Goal: Task Accomplishment & Management: Manage account settings

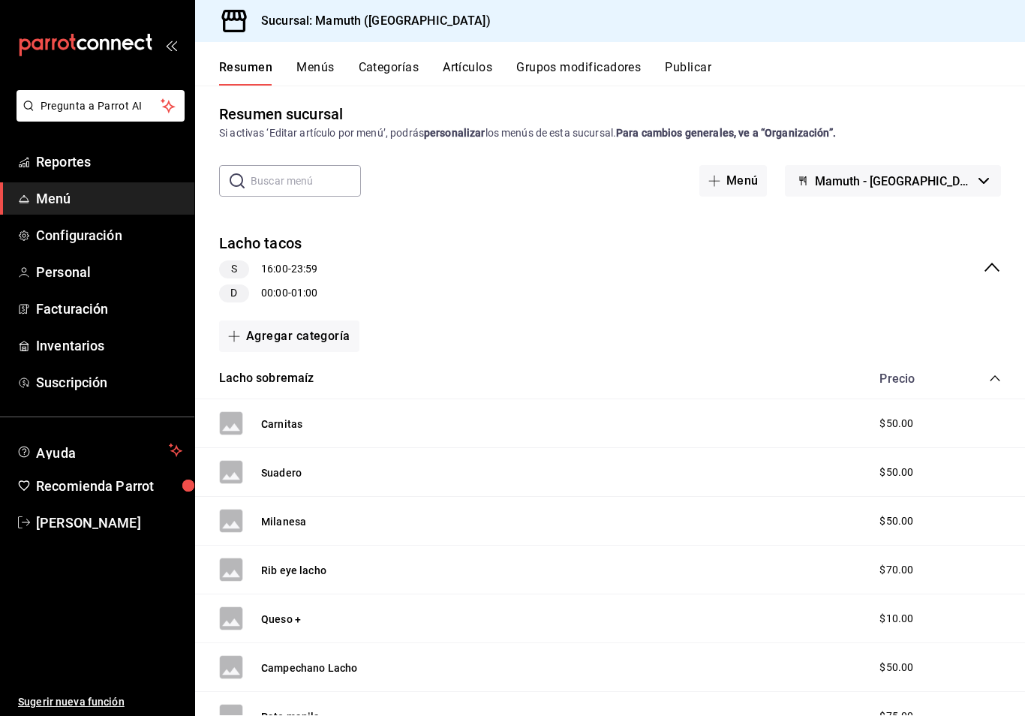
scroll to position [2, 0]
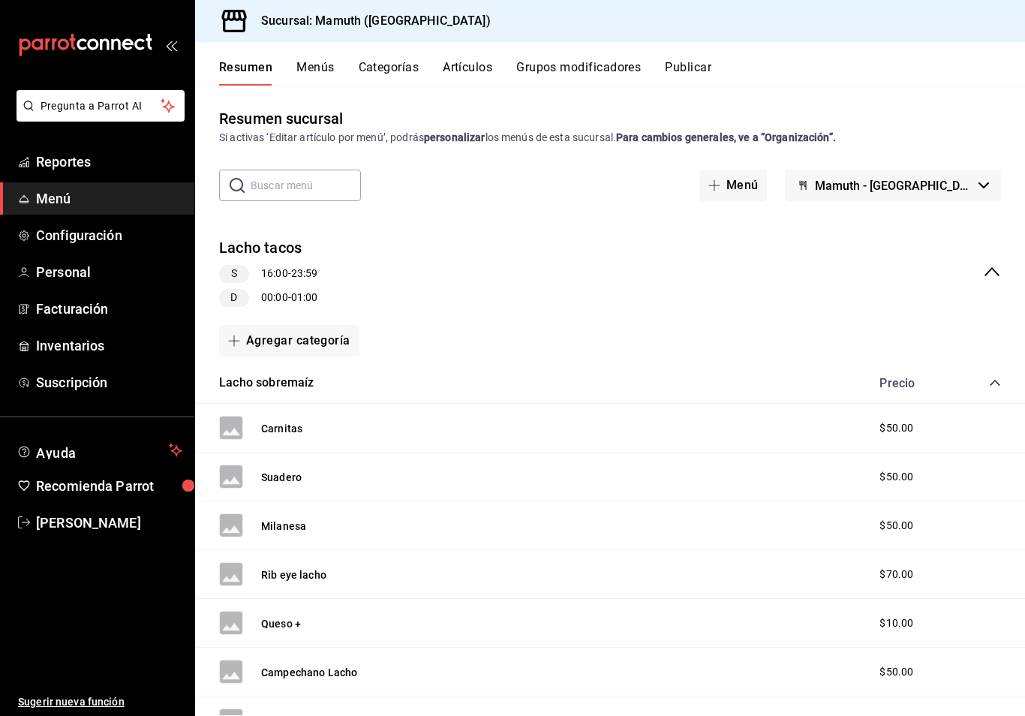
click at [292, 239] on button "Lacho tacos" at bounding box center [260, 248] width 83 height 22
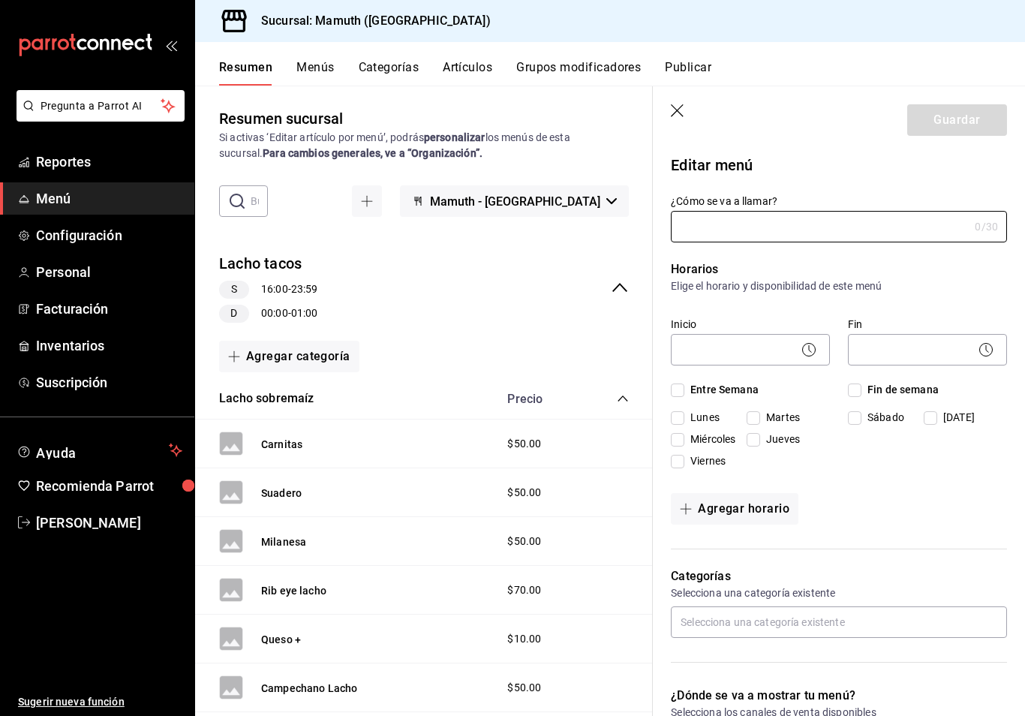
type input "Lacho tacos"
type input "1758403500511"
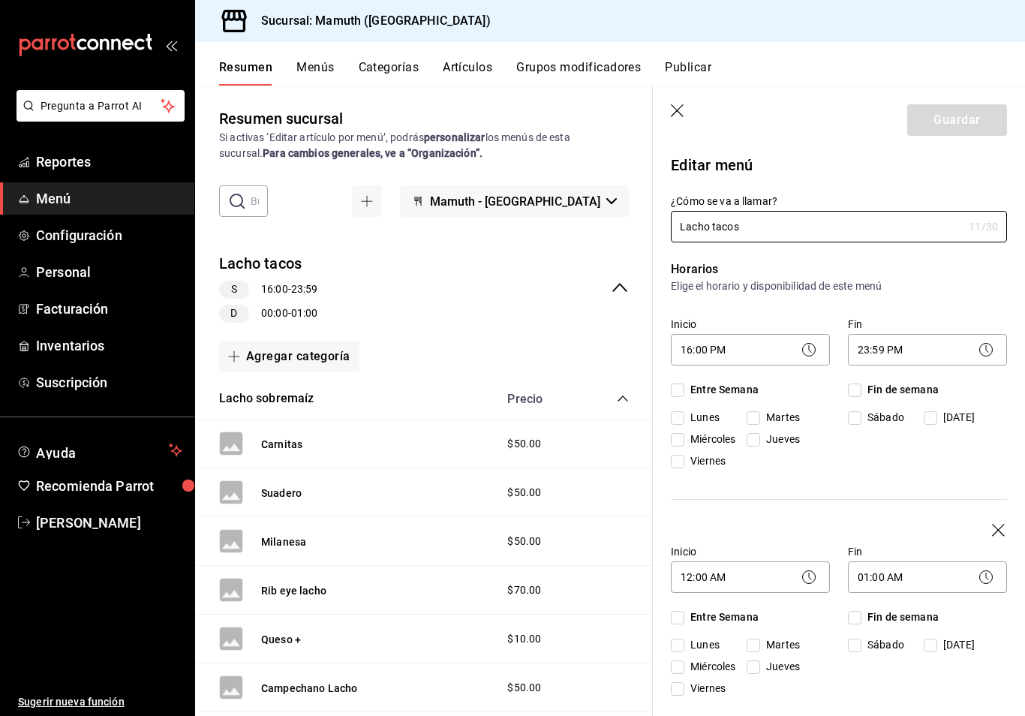
checkbox input "true"
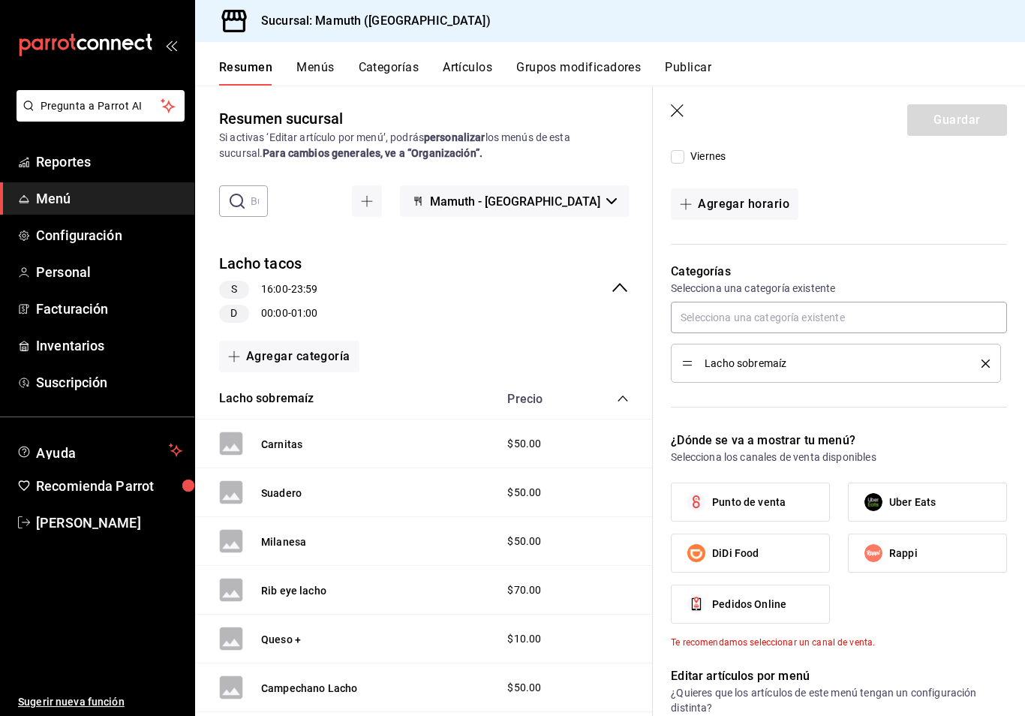
scroll to position [534, 0]
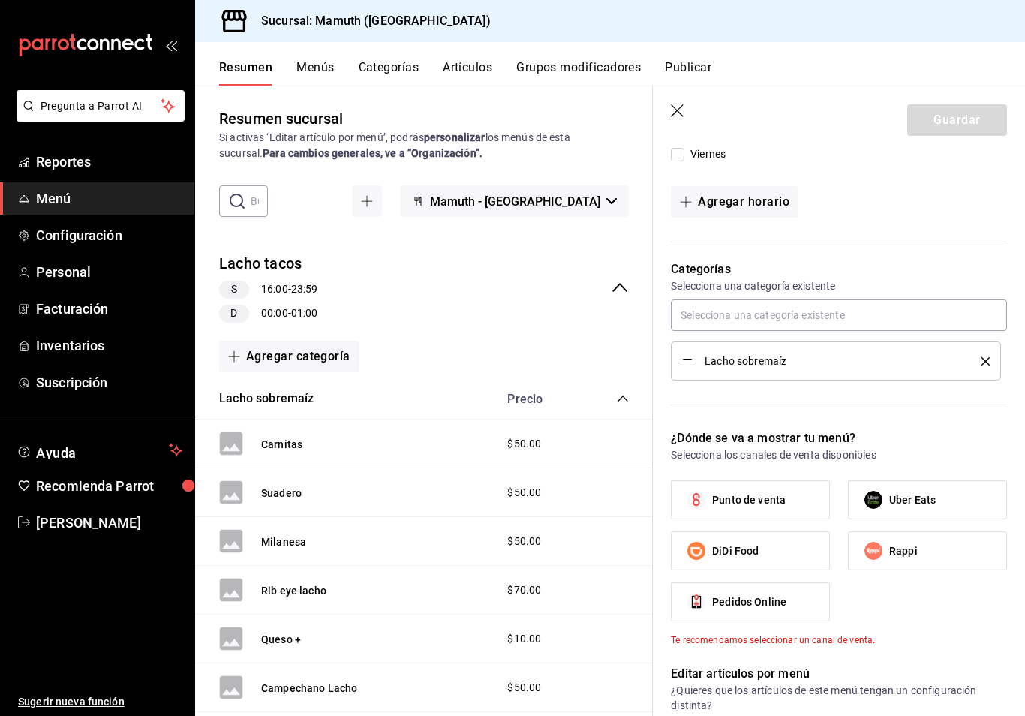
click at [807, 496] on label "Punto de venta" at bounding box center [751, 500] width 158 height 38
click at [712, 496] on input "Punto de venta" at bounding box center [697, 500] width 32 height 32
checkbox input "true"
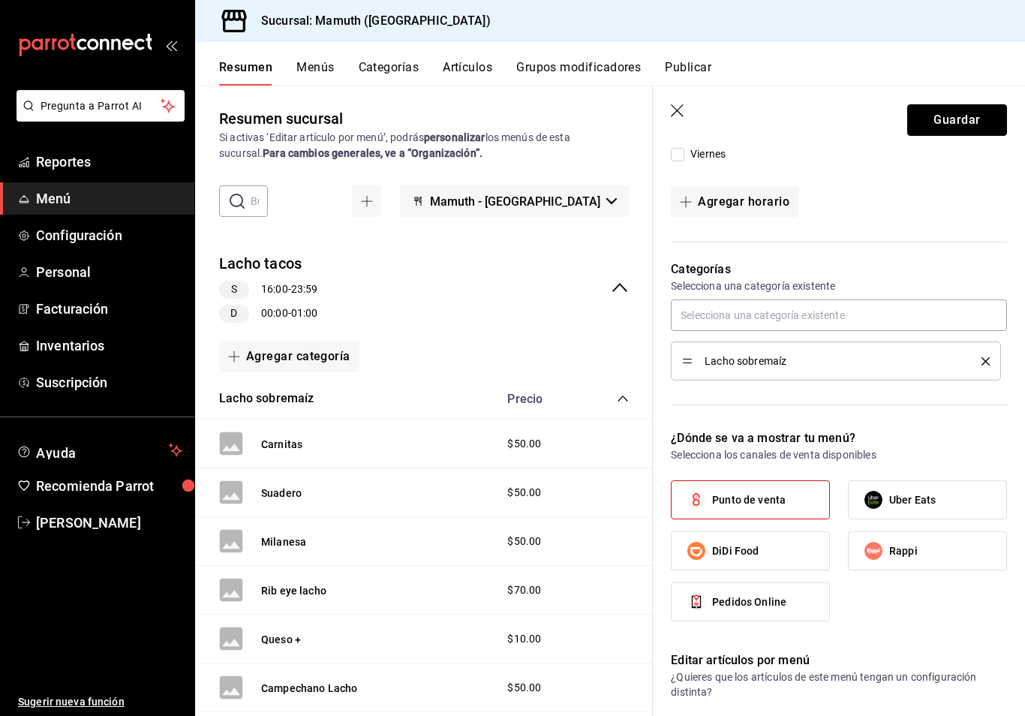
click at [959, 117] on button "Guardar" at bounding box center [957, 120] width 100 height 32
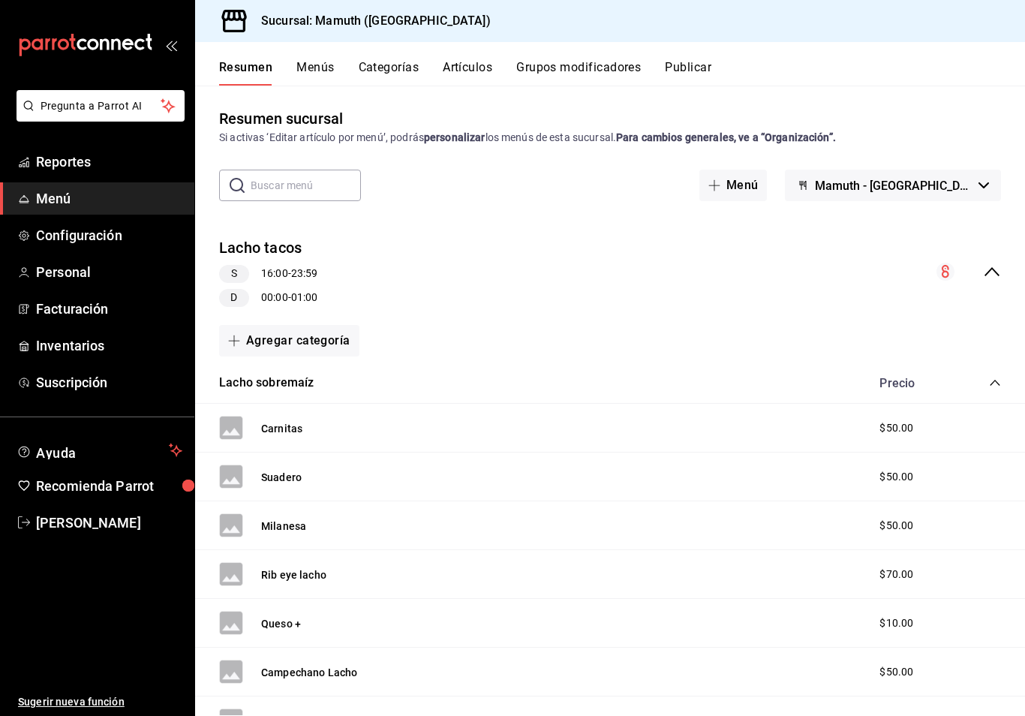
click at [691, 61] on button "Publicar" at bounding box center [688, 73] width 47 height 26
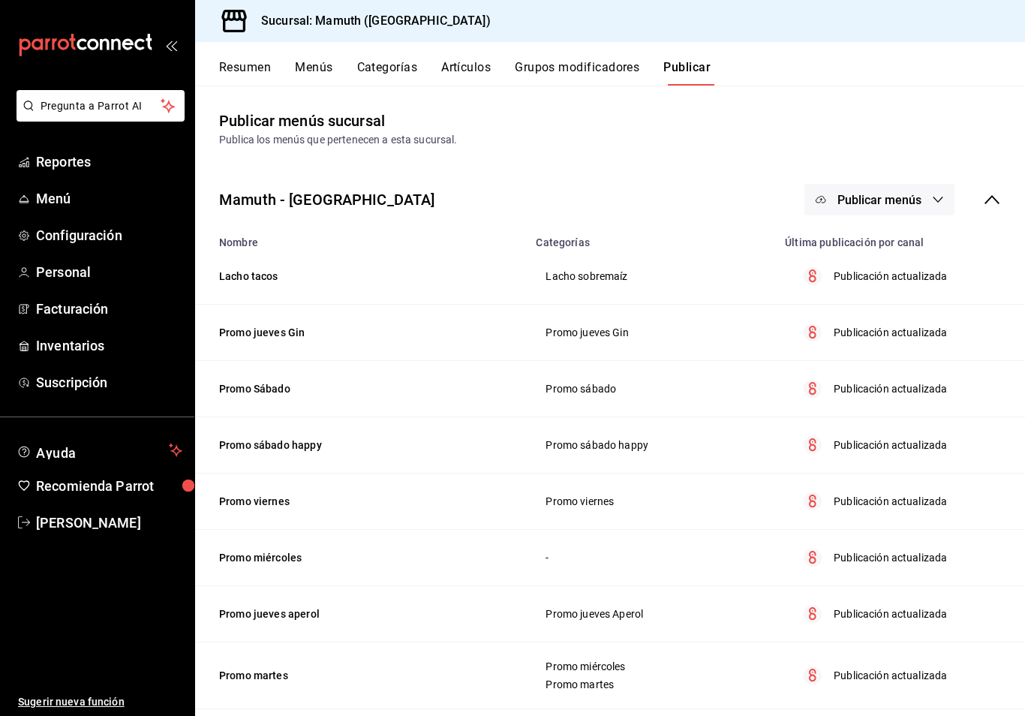
click at [907, 204] on button "Publicar menús" at bounding box center [879, 200] width 150 height 32
click at [910, 255] on li "Punto de venta" at bounding box center [880, 245] width 138 height 42
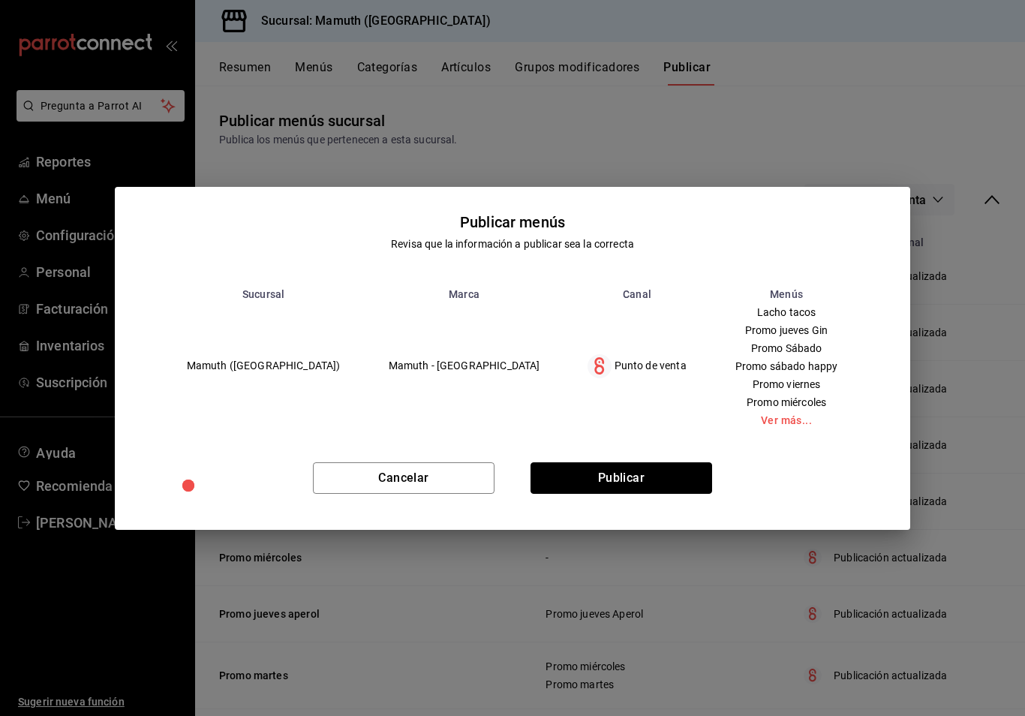
click at [658, 480] on button "Publicar" at bounding box center [621, 478] width 182 height 32
